Goal: Task Accomplishment & Management: Use online tool/utility

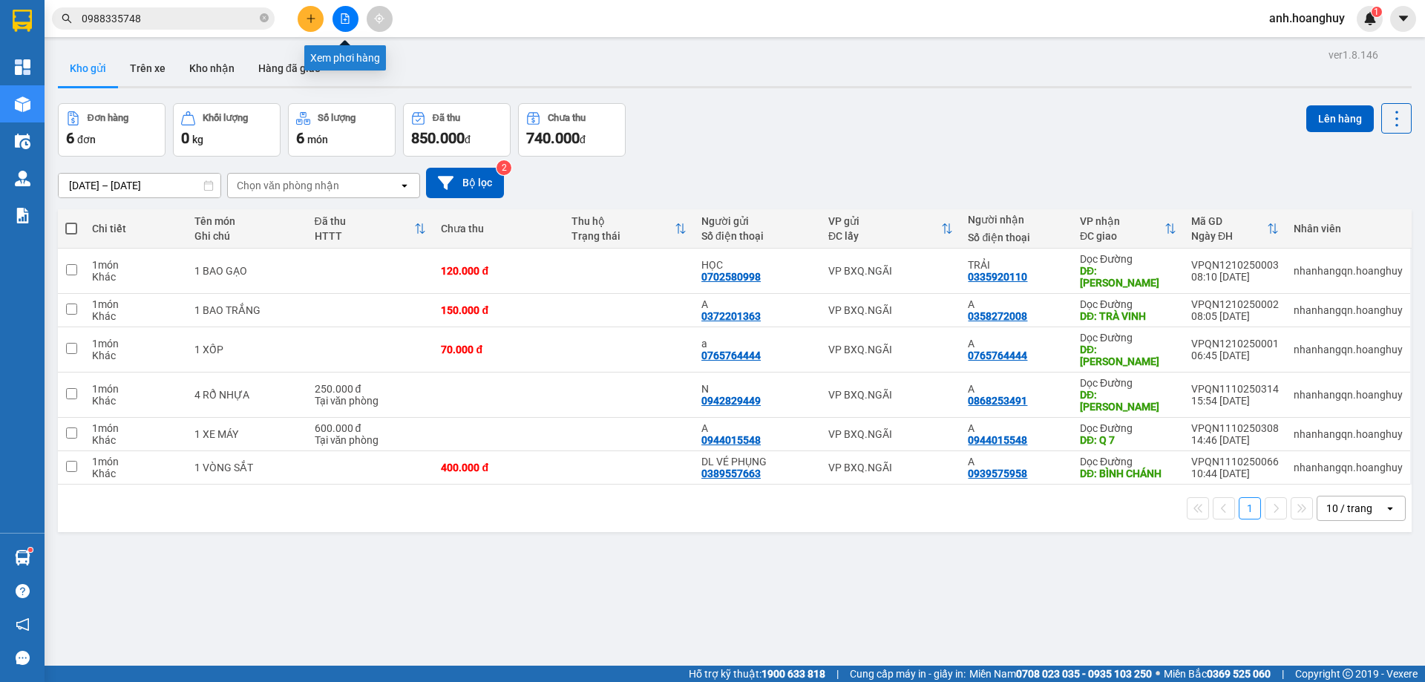
click at [346, 24] on button at bounding box center [345, 19] width 26 height 26
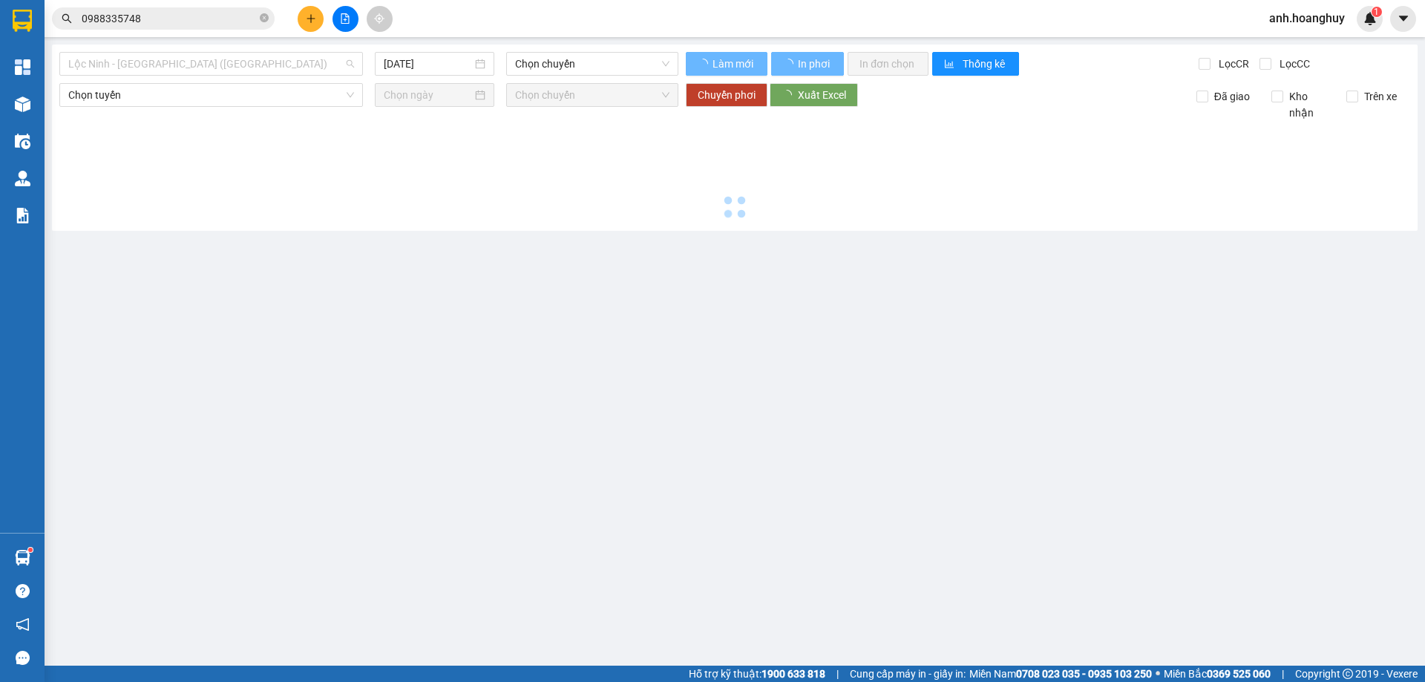
drag, startPoint x: 201, startPoint y: 70, endPoint x: 202, endPoint y: 79, distance: 8.9
click at [203, 70] on span "Lộc Ninh - [GEOGRAPHIC_DATA] ([GEOGRAPHIC_DATA])" at bounding box center [211, 64] width 286 height 22
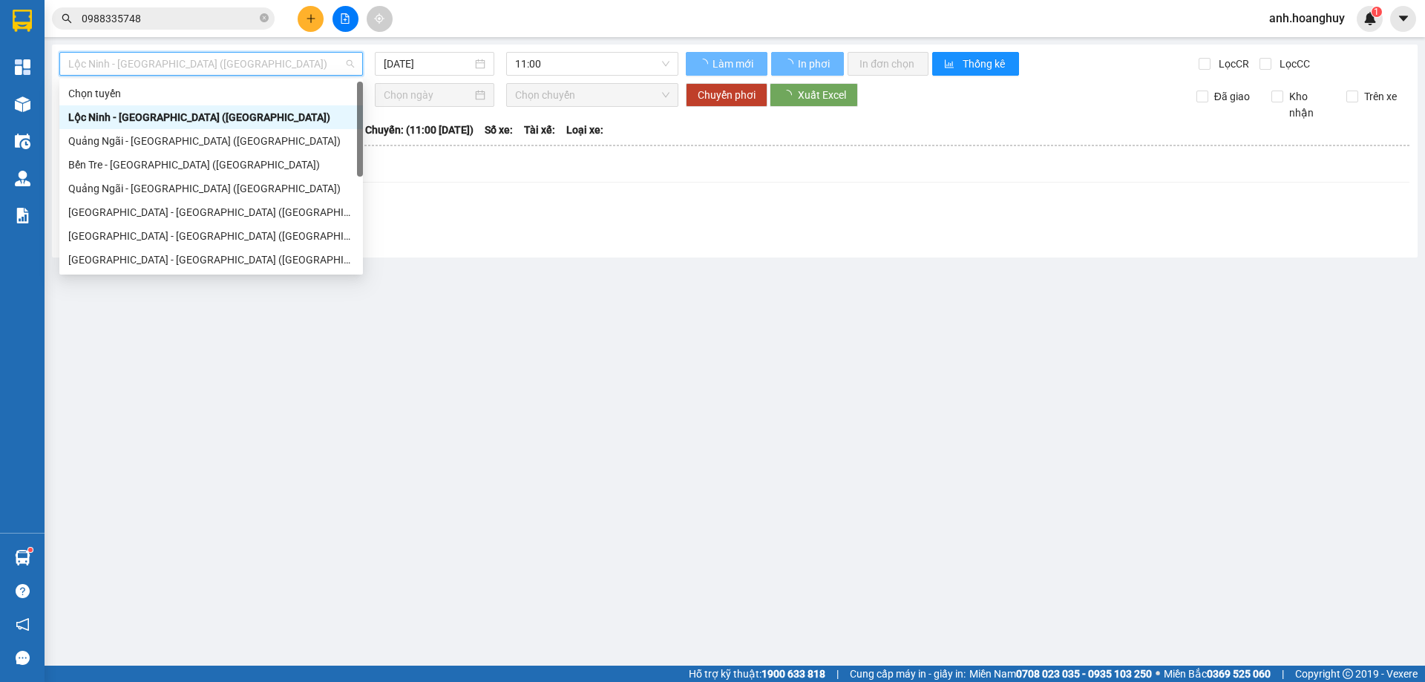
click at [190, 140] on div "Quảng Ngãi - [GEOGRAPHIC_DATA] ([GEOGRAPHIC_DATA])" at bounding box center [211, 141] width 286 height 16
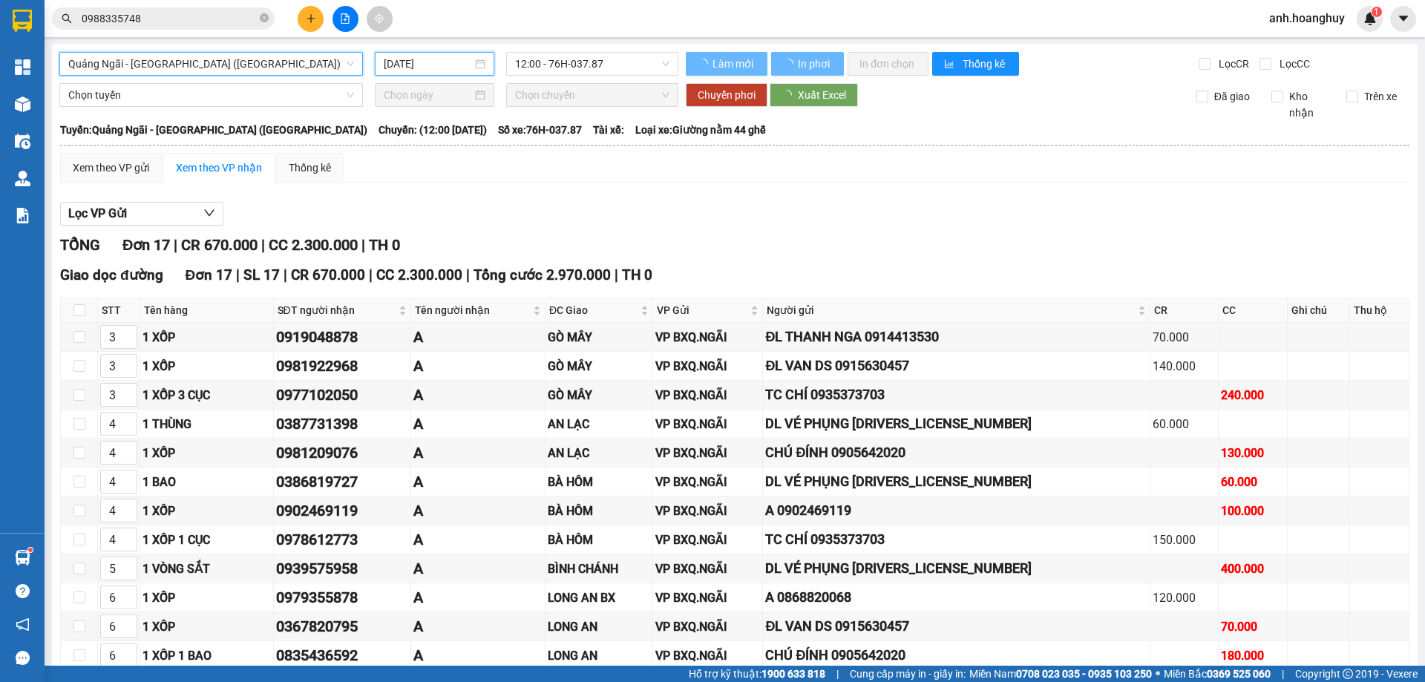
click at [413, 65] on input "[DATE]" at bounding box center [428, 64] width 88 height 16
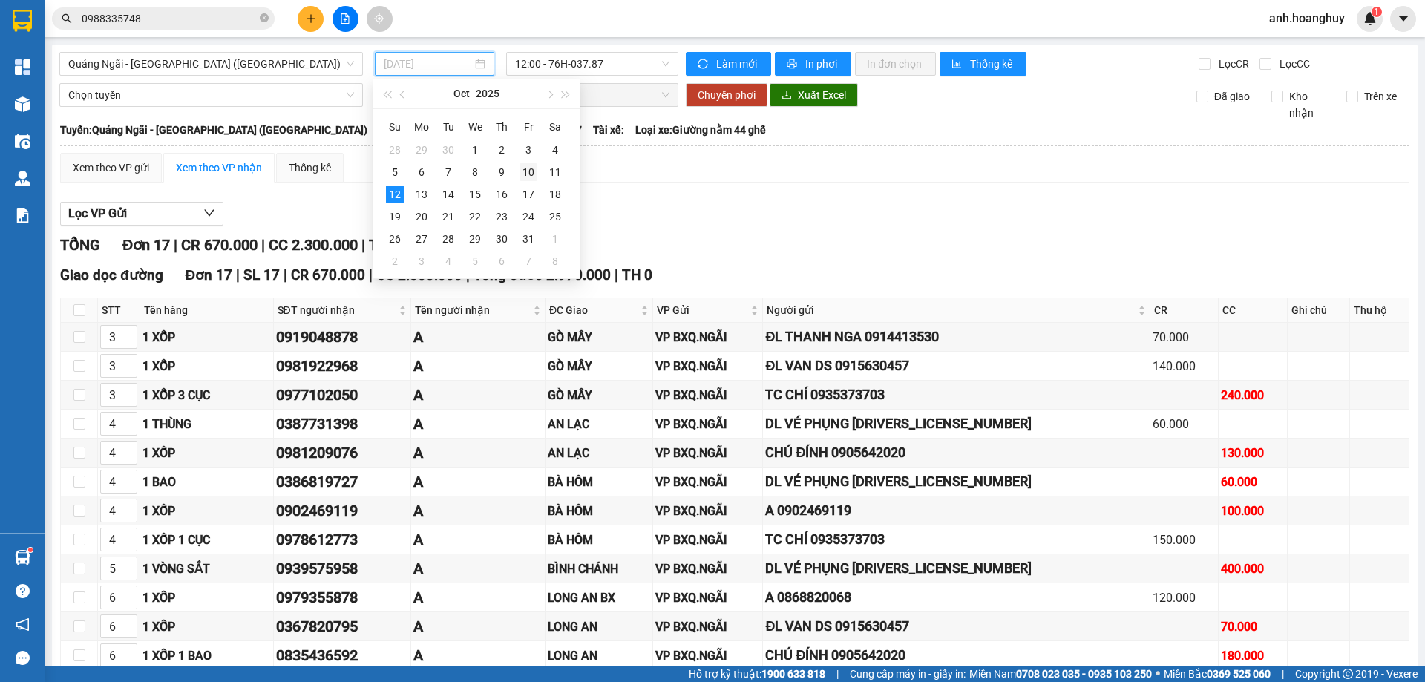
click at [530, 176] on div "10" at bounding box center [528, 172] width 18 height 18
type input "[DATE]"
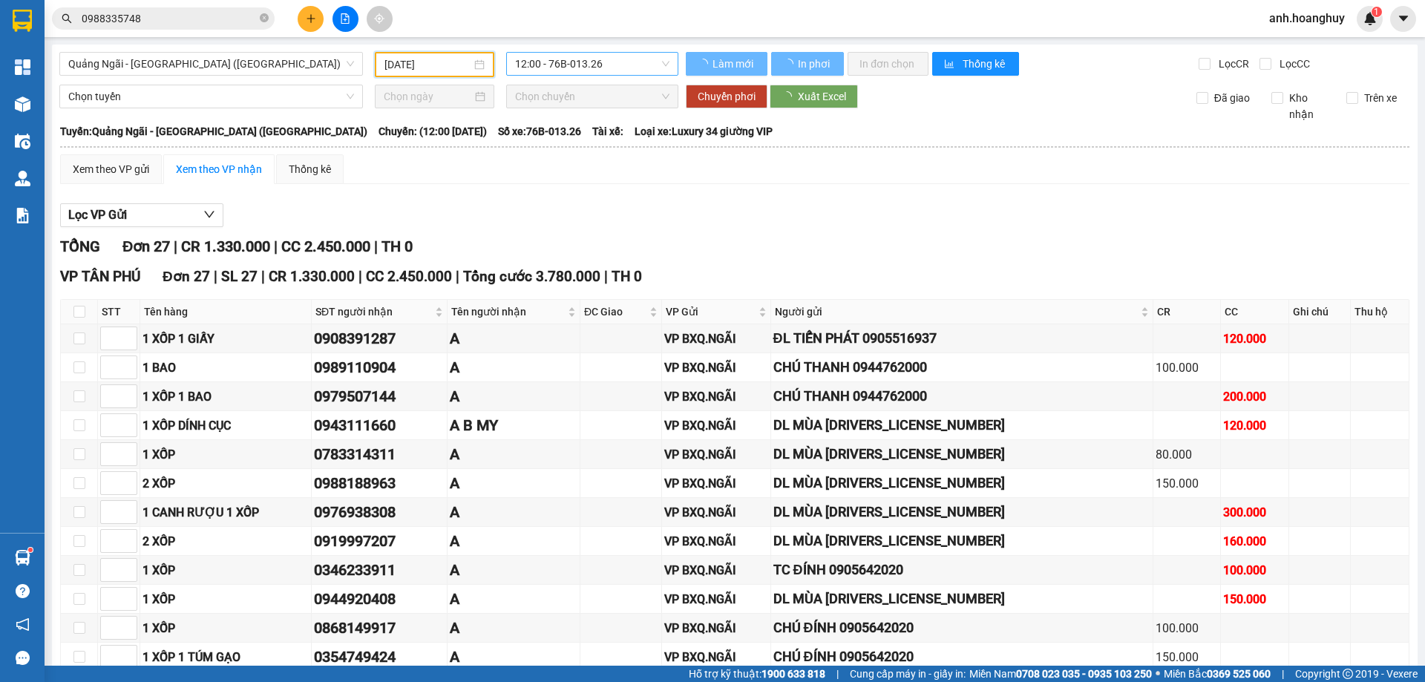
click at [591, 68] on span "12:00 - 76B-013.26" at bounding box center [592, 64] width 154 height 22
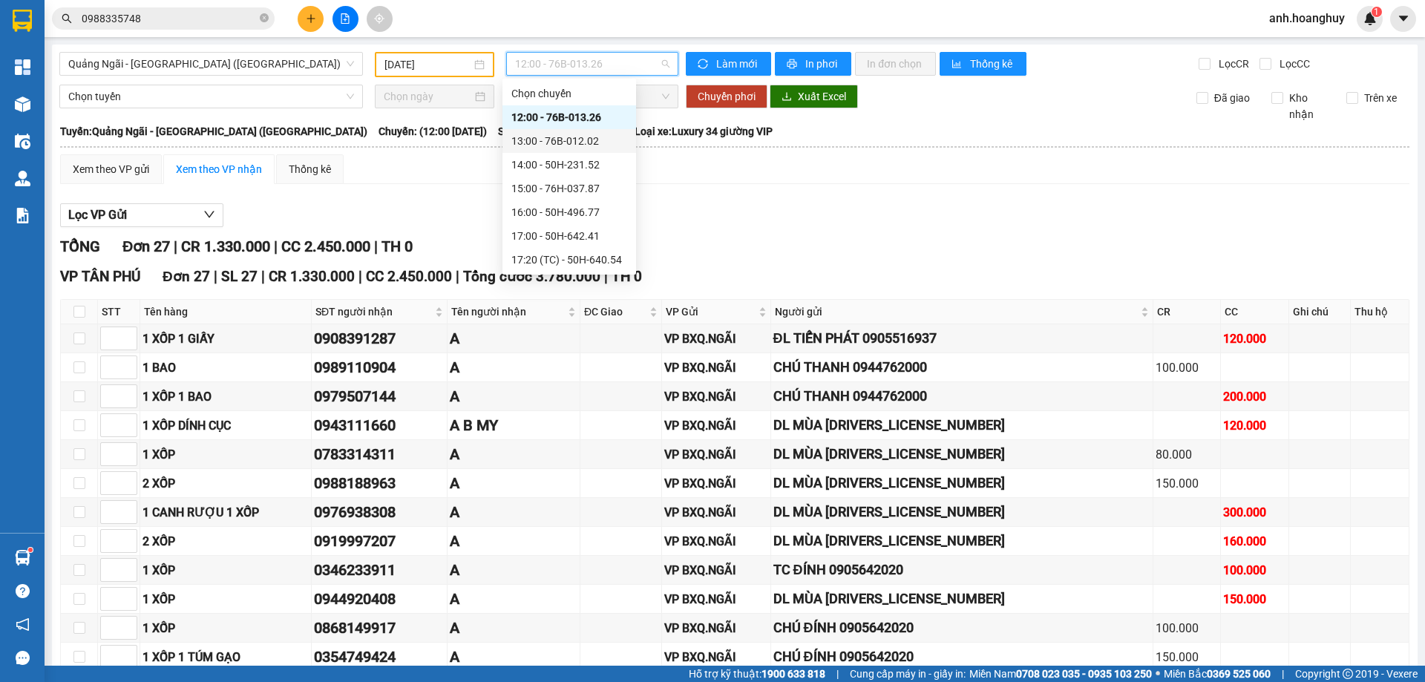
click at [593, 139] on div "13:00 - 76B-012.02" at bounding box center [569, 141] width 116 height 16
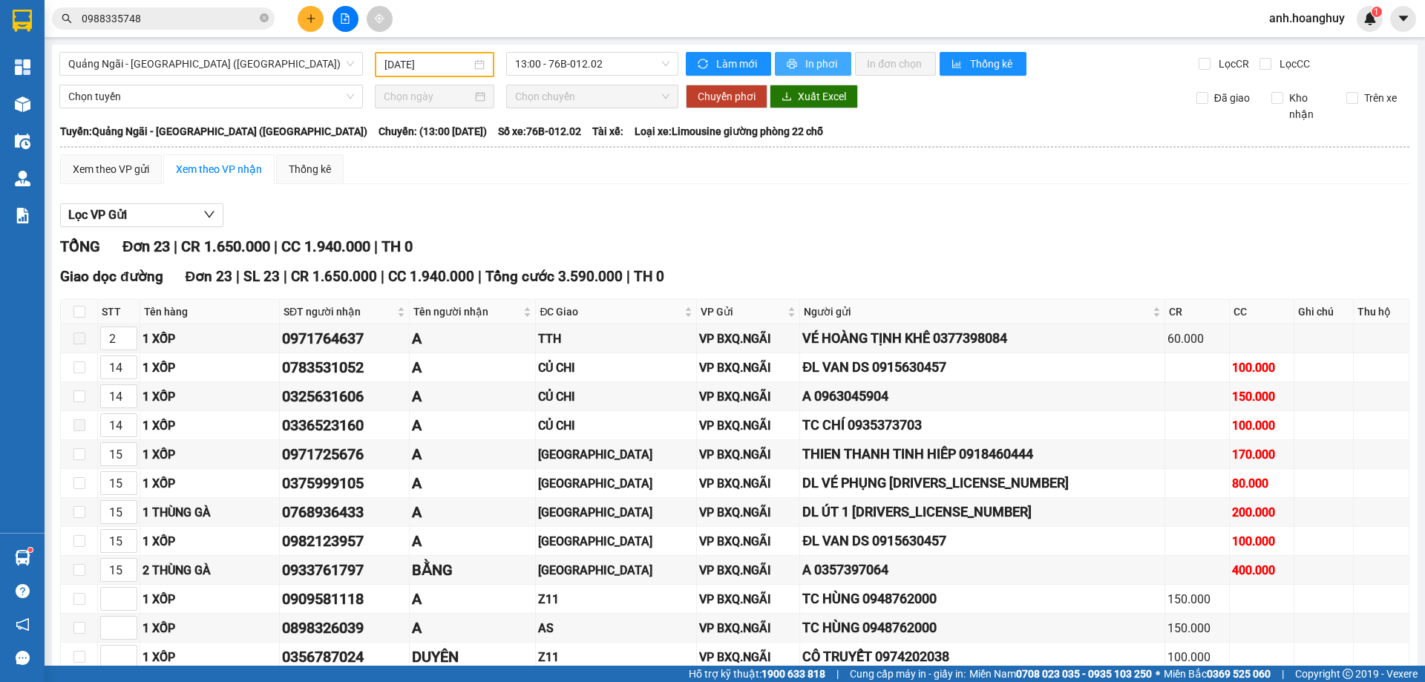
click at [812, 66] on span "In phơi" at bounding box center [822, 64] width 34 height 16
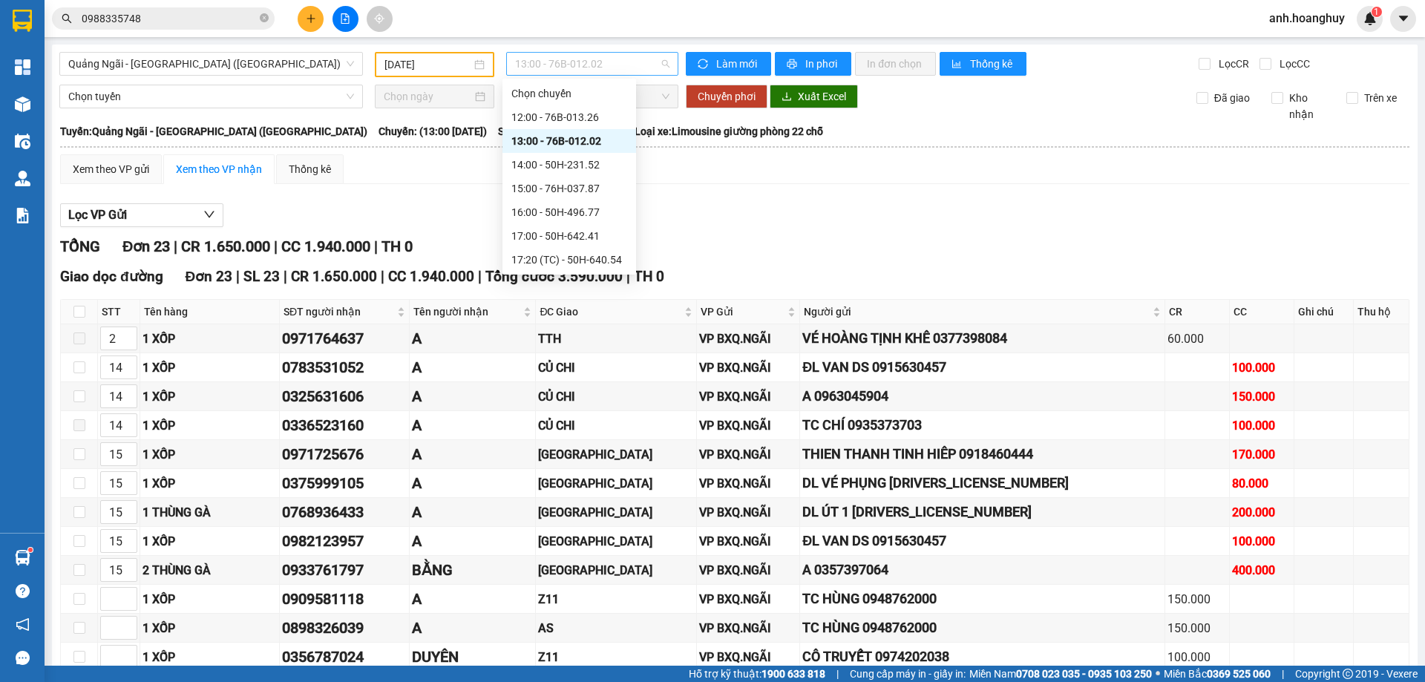
click at [617, 61] on span "13:00 - 76B-012.02" at bounding box center [592, 64] width 154 height 22
click at [613, 145] on div "14:00 - 50H-231.52" at bounding box center [569, 143] width 116 height 16
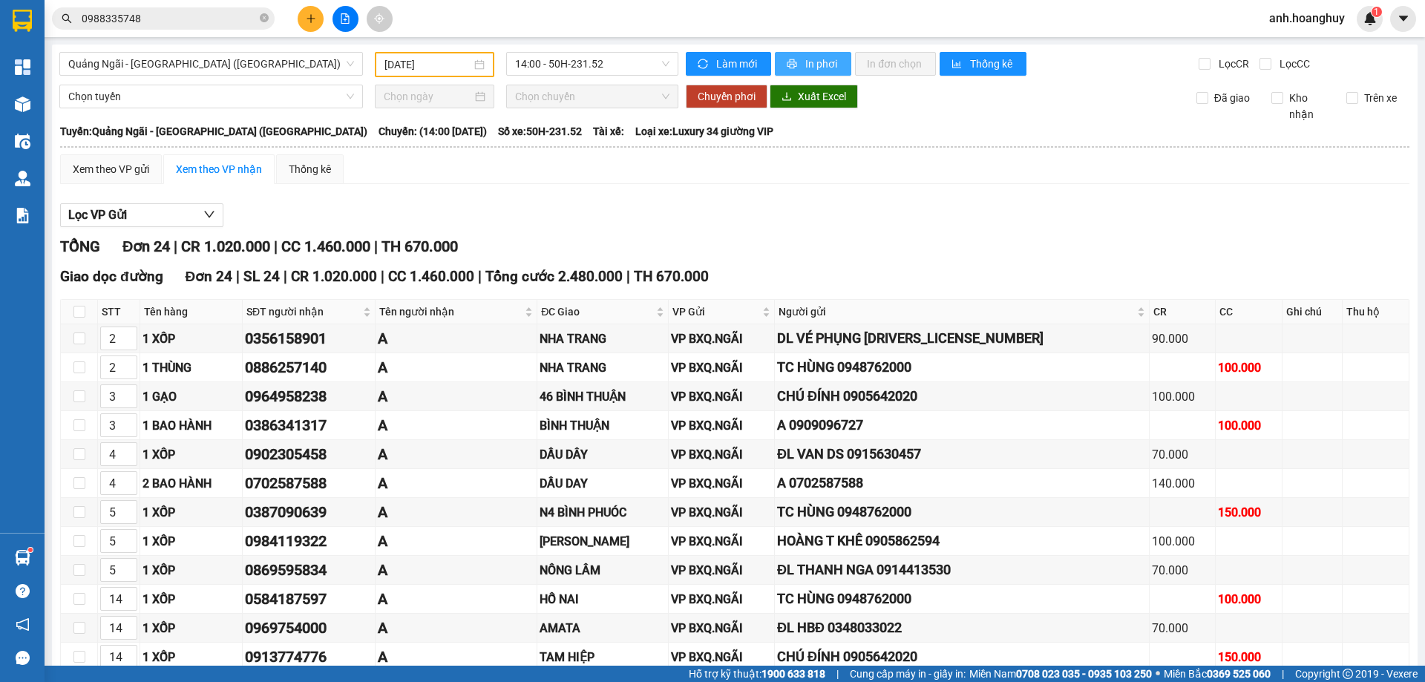
click at [809, 69] on span "In phơi" at bounding box center [822, 64] width 34 height 16
drag, startPoint x: 757, startPoint y: 226, endPoint x: 772, endPoint y: 235, distance: 17.3
click at [756, 226] on div "Lọc VP Gửi" at bounding box center [734, 215] width 1349 height 24
